Goal: Check status: Check status

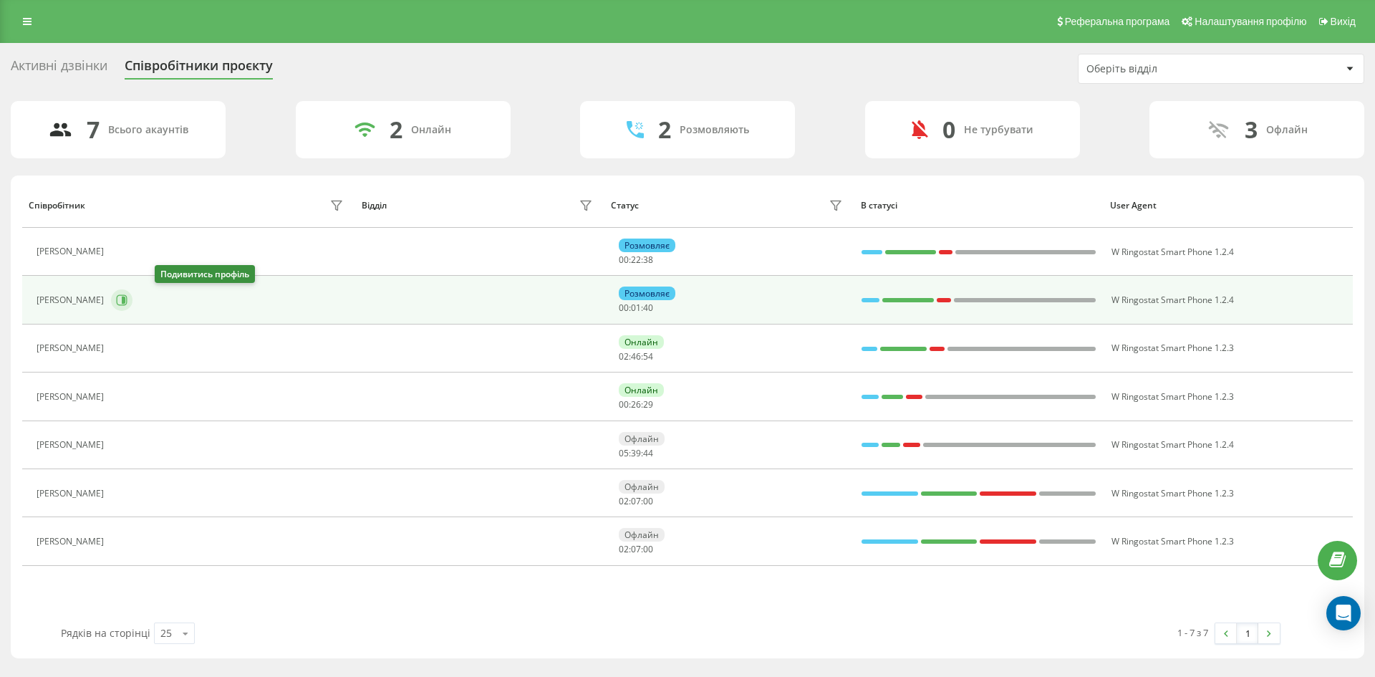
click at [127, 304] on icon at bounding box center [121, 299] width 11 height 11
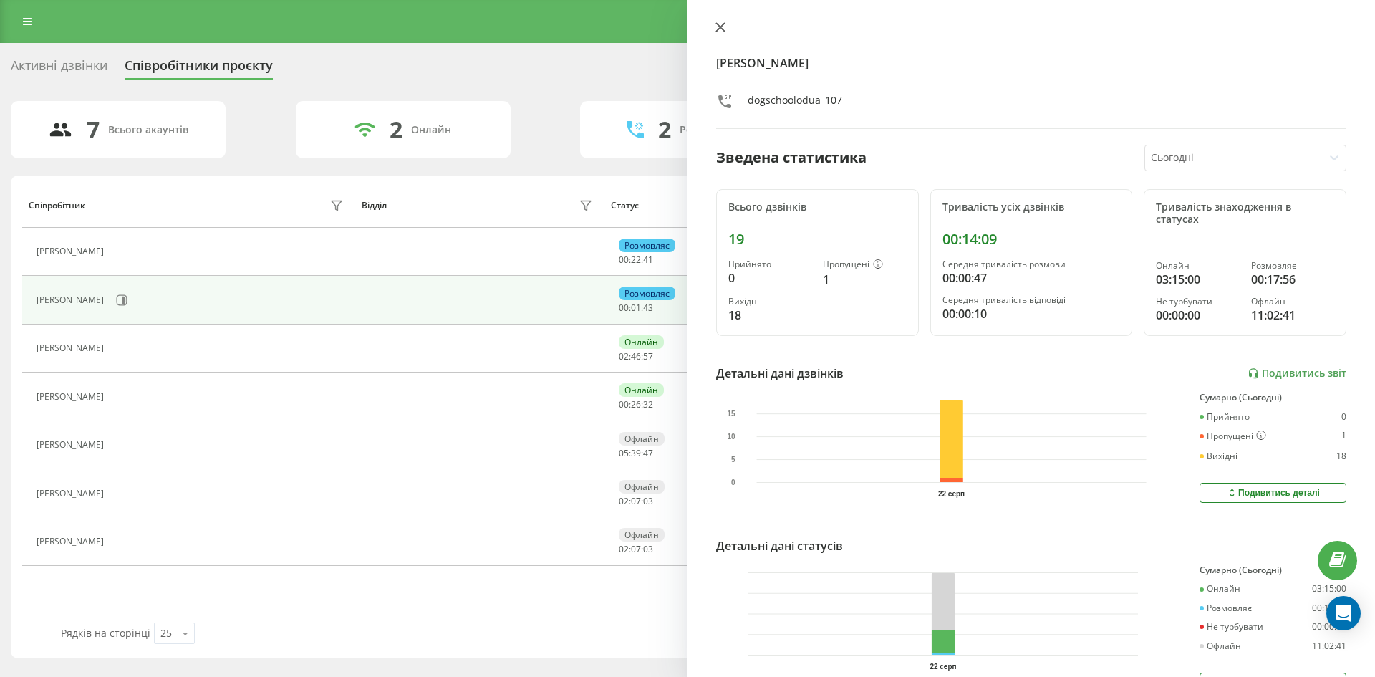
click at [717, 27] on icon at bounding box center [720, 27] width 10 height 10
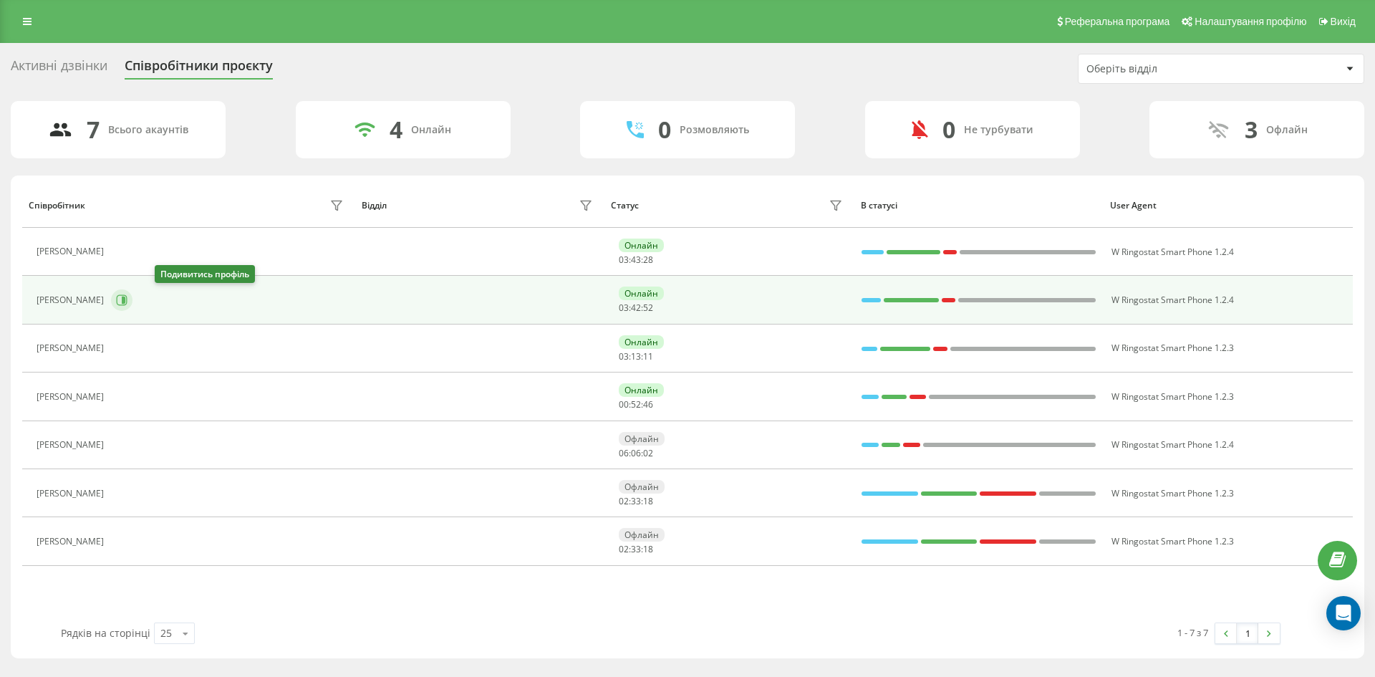
click at [132, 306] on button at bounding box center [121, 299] width 21 height 21
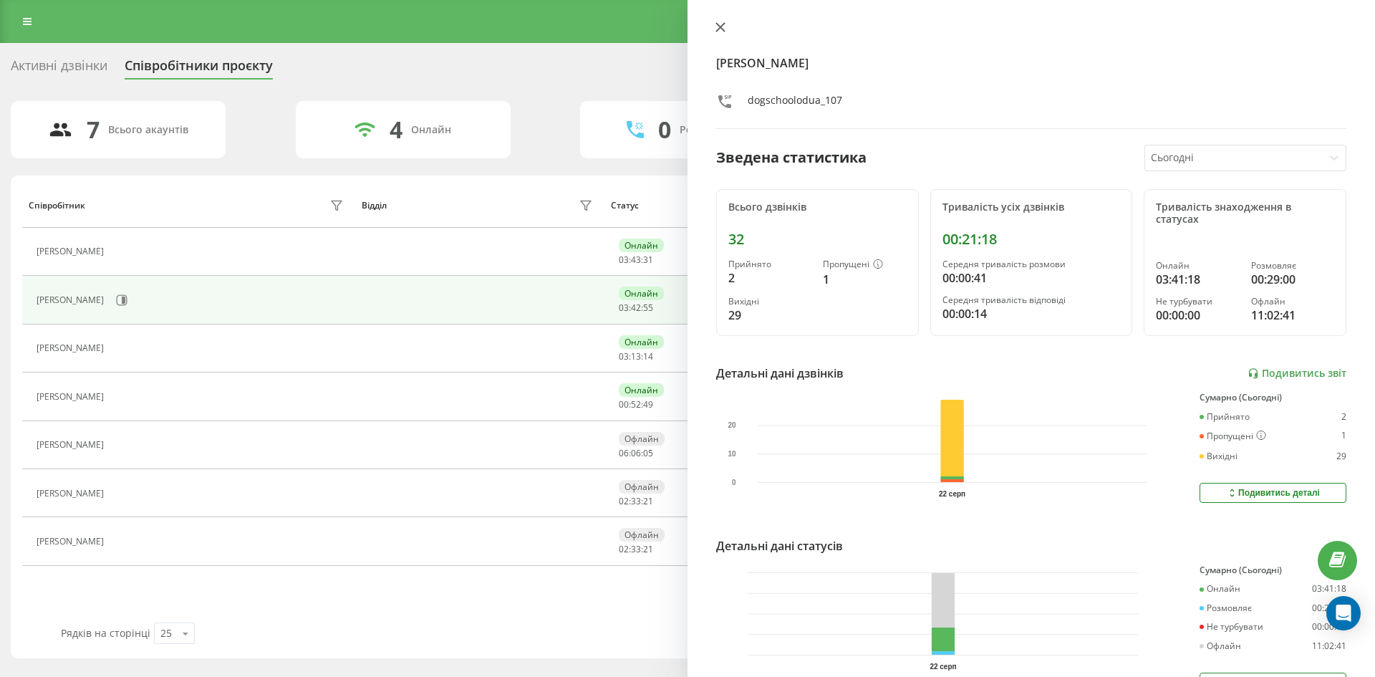
click at [721, 25] on icon at bounding box center [720, 27] width 10 height 10
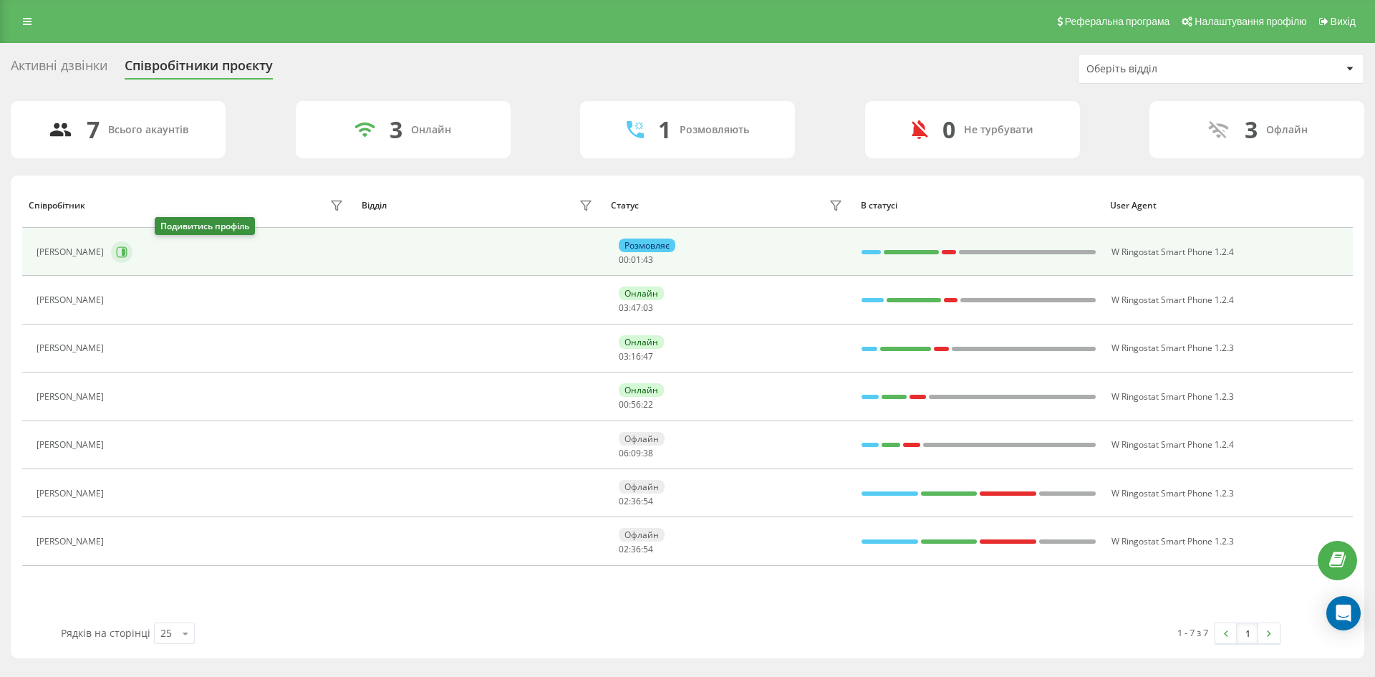
click at [132, 259] on button at bounding box center [121, 251] width 21 height 21
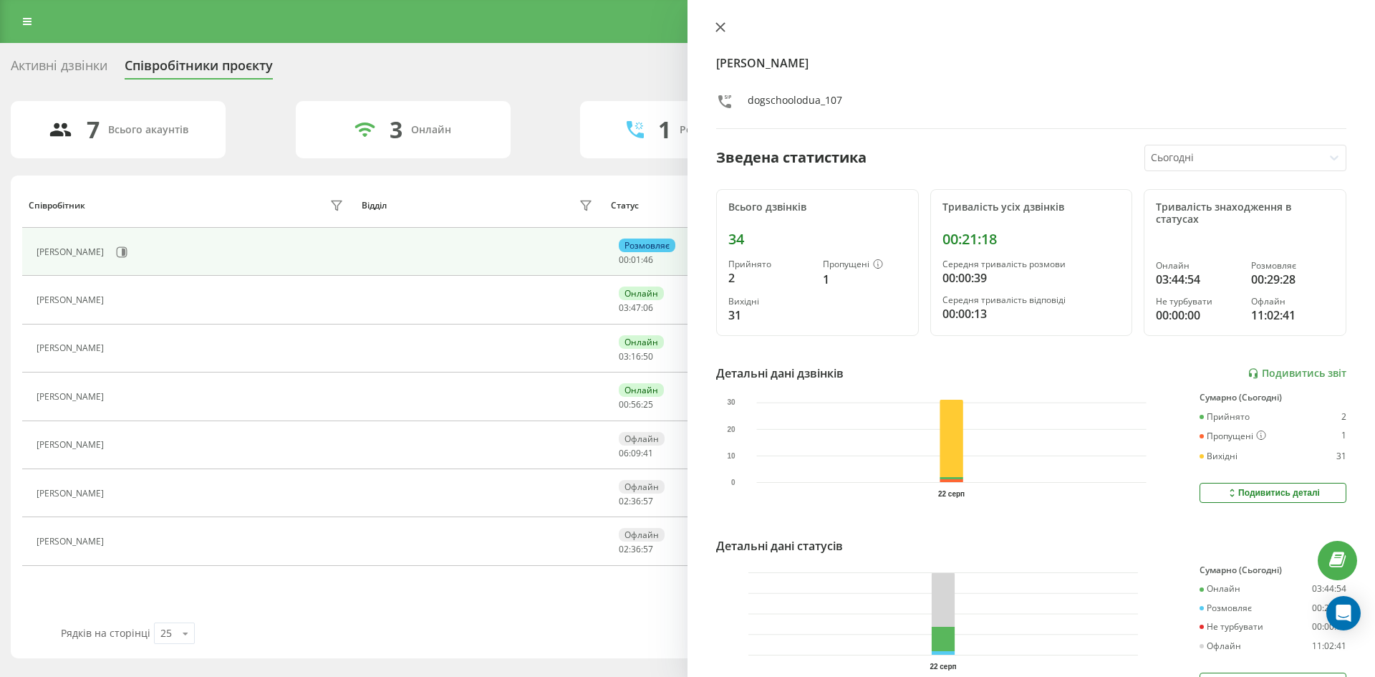
click at [722, 34] on button at bounding box center [720, 28] width 19 height 14
